Goal: Task Accomplishment & Management: Complete application form

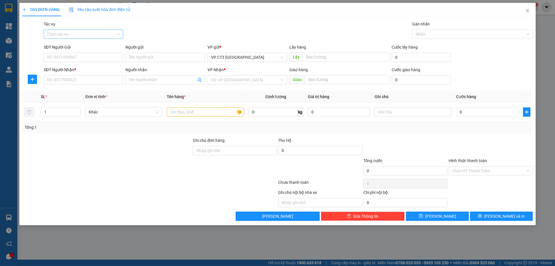
click at [89, 34] on input "Tác vụ" at bounding box center [81, 34] width 69 height 9
click at [86, 53] on div "Nhập hàng kho nhận" at bounding box center [83, 55] width 73 height 6
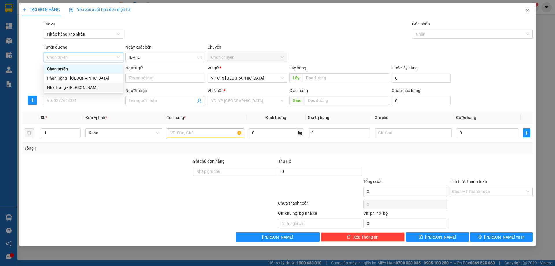
click at [92, 89] on div "Nha Trang - [PERSON_NAME]" at bounding box center [83, 87] width 73 height 6
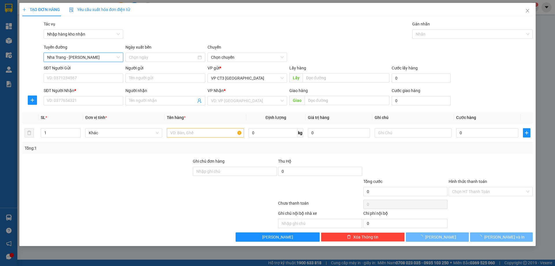
type input "[DATE]"
click at [220, 55] on span "04:30" at bounding box center [247, 57] width 73 height 9
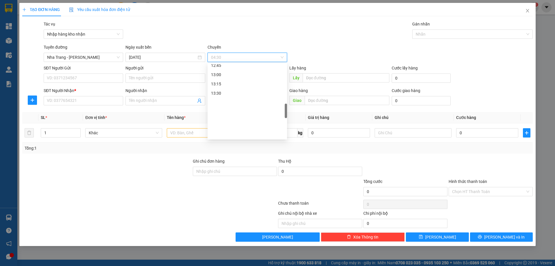
scroll to position [260, 0]
drag, startPoint x: 232, startPoint y: 96, endPoint x: 349, endPoint y: 65, distance: 120.8
click at [232, 96] on div "12:00" at bounding box center [247, 95] width 73 height 6
click at [428, 34] on div at bounding box center [470, 34] width 112 height 7
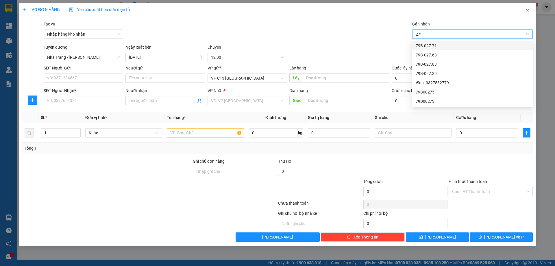
type input "2739"
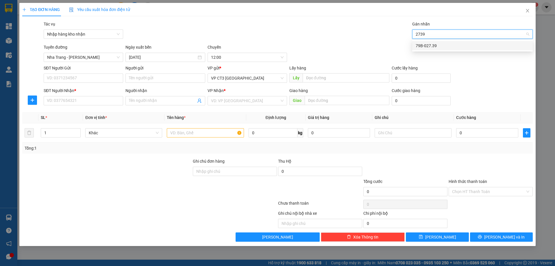
click at [428, 47] on div "79B-027.39" at bounding box center [473, 46] width 114 height 6
type input "quân"
click at [451, 47] on div "Quân- 0345171113" at bounding box center [473, 46] width 114 height 6
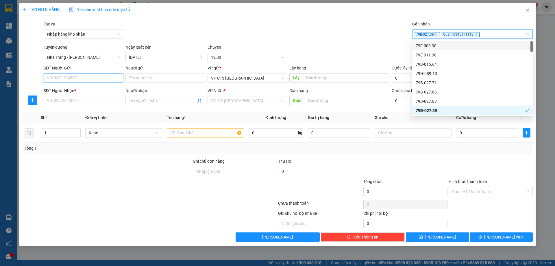
click at [94, 78] on input "SĐT Người Gửi" at bounding box center [84, 77] width 80 height 9
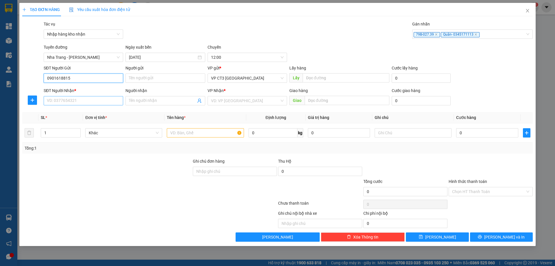
type input "0901618815"
click at [95, 101] on input "SĐT Người Nhận *" at bounding box center [84, 100] width 80 height 9
click at [89, 99] on input "09166" at bounding box center [84, 100] width 80 height 9
type input "0916676840"
click at [129, 103] on input "Người nhận" at bounding box center [162, 100] width 67 height 6
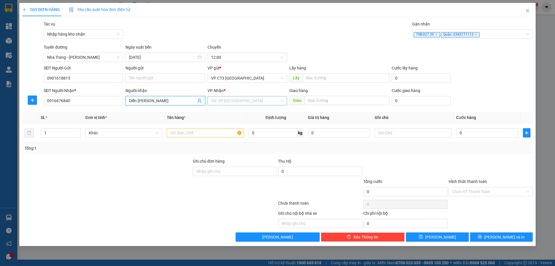
type input "Diễn [PERSON_NAME]"
click at [226, 99] on input "search" at bounding box center [245, 100] width 69 height 9
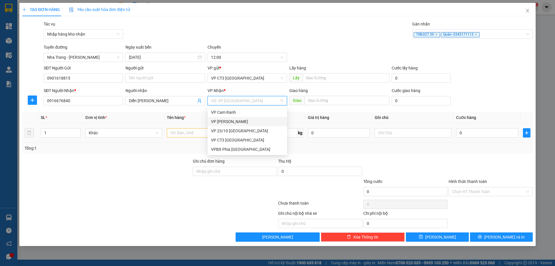
drag, startPoint x: 233, startPoint y: 120, endPoint x: 224, endPoint y: 124, distance: 9.0
click at [233, 120] on div "VP [PERSON_NAME]" at bounding box center [247, 121] width 73 height 6
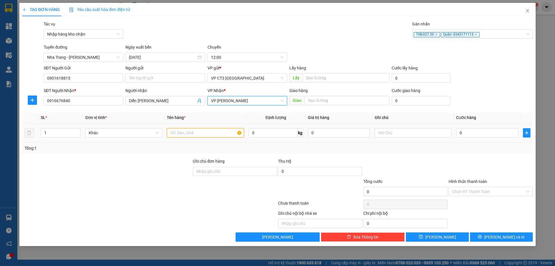
click at [196, 133] on input "text" at bounding box center [205, 132] width 77 height 9
type input "[PERSON_NAME]"
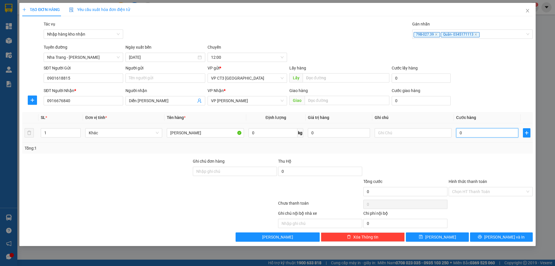
click at [471, 133] on input "0" at bounding box center [488, 132] width 62 height 9
type input "2"
type input "20"
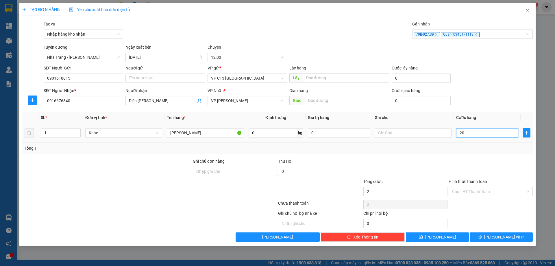
type input "20"
type input "200"
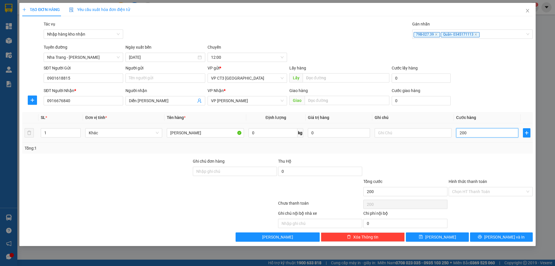
type input "2.000"
type input "20.000"
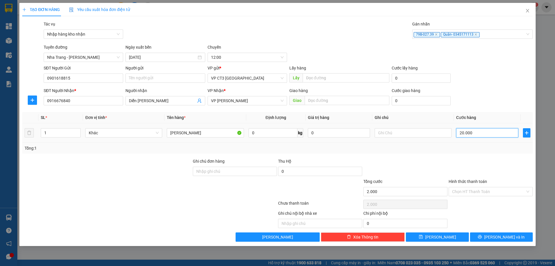
type input "20.000"
click at [174, 78] on input "Người gửi" at bounding box center [166, 77] width 80 height 9
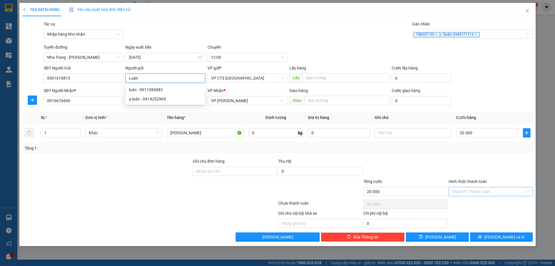
type input "Luân"
click at [494, 188] on input "Hình thức thanh toán" at bounding box center [488, 191] width 73 height 9
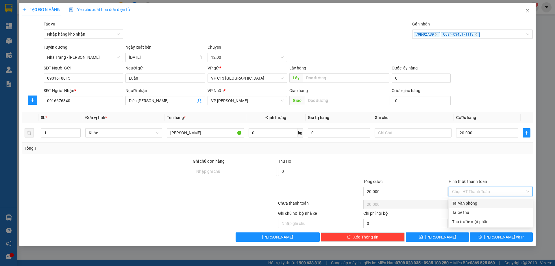
click at [490, 202] on div "Tại văn phòng" at bounding box center [490, 203] width 77 height 6
type input "0"
click at [508, 238] on span "[PERSON_NAME] và In" at bounding box center [505, 237] width 41 height 6
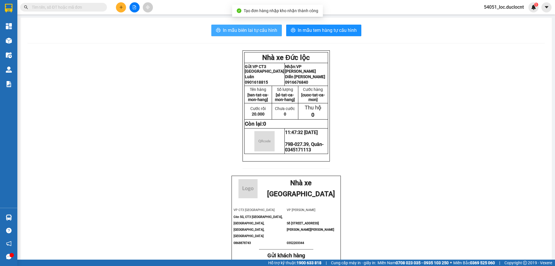
click at [268, 29] on span "In mẫu biên lai tự cấu hình" at bounding box center [250, 30] width 54 height 7
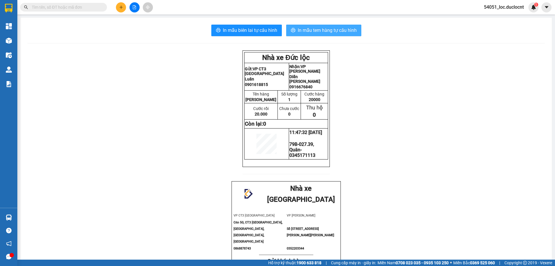
click at [341, 27] on span "In mẫu tem hàng tự cấu hình" at bounding box center [327, 30] width 59 height 7
